Goal: Transaction & Acquisition: Purchase product/service

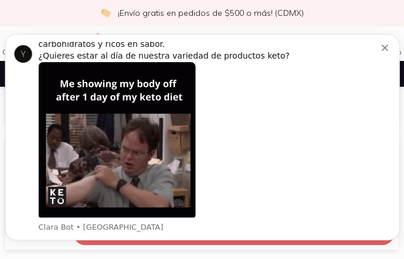
scroll to position [15, 0]
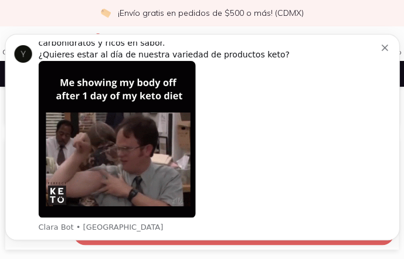
click at [388, 50] on icon "Dismiss notification" at bounding box center [384, 48] width 6 height 6
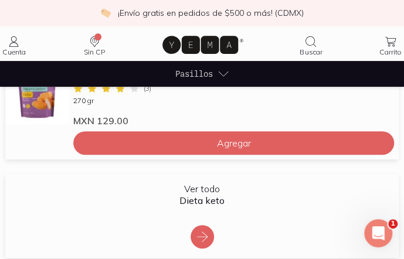
scroll to position [1291, 0]
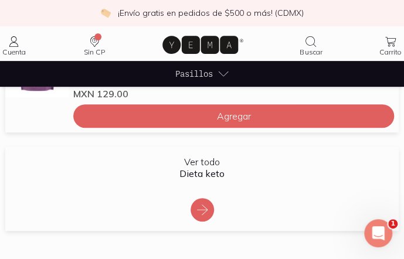
click at [209, 203] on icon at bounding box center [202, 210] width 14 height 14
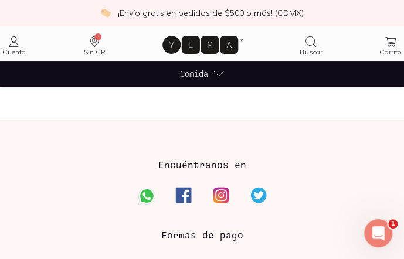
scroll to position [1173, 0]
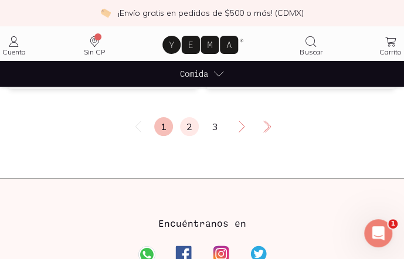
click at [191, 130] on link "2" at bounding box center [189, 126] width 19 height 19
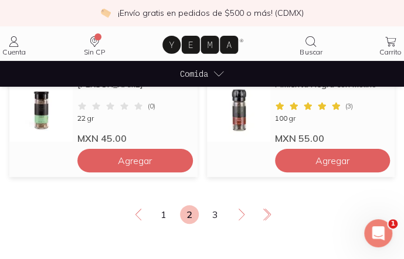
scroll to position [1115, 0]
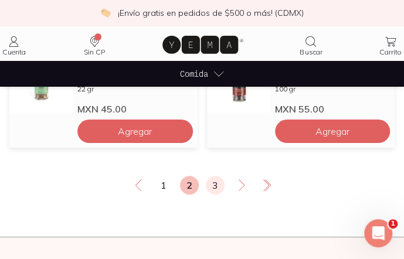
click at [214, 188] on link "3" at bounding box center [215, 185] width 19 height 19
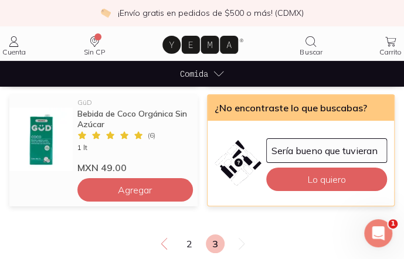
scroll to position [1091, 0]
